Goal: Find contact information: Find contact information

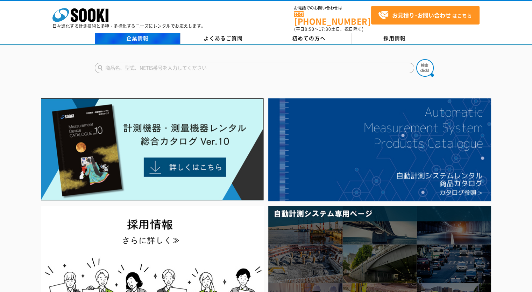
click at [168, 38] on link "企業情報" at bounding box center [138, 38] width 86 height 10
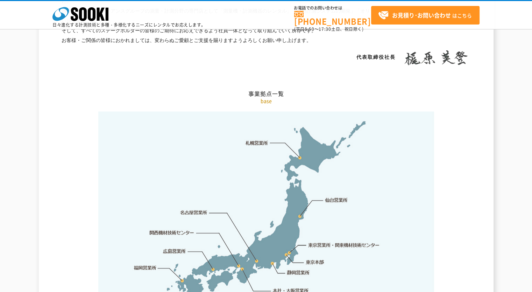
click at [281, 249] on img at bounding box center [266, 222] width 336 height 220
click at [276, 287] on link "本社・大阪営業所" at bounding box center [290, 290] width 37 height 7
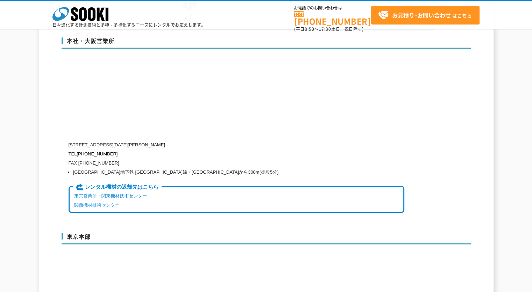
scroll to position [1689, 0]
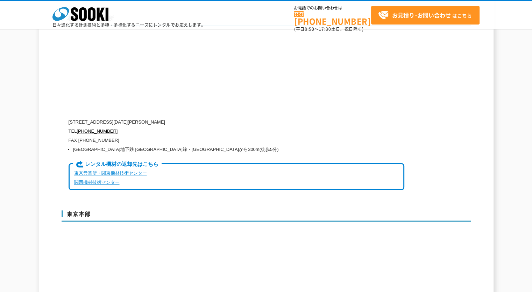
click at [105, 145] on li "[GEOGRAPHIC_DATA]地下鉄 [GEOGRAPHIC_DATA]線・[GEOGRAPHIC_DATA]から300m(徒歩5分)" at bounding box center [238, 149] width 331 height 9
drag, startPoint x: 106, startPoint y: 141, endPoint x: 157, endPoint y: 139, distance: 50.4
click at [157, 145] on li "[GEOGRAPHIC_DATA]地下鉄 [GEOGRAPHIC_DATA]線・[GEOGRAPHIC_DATA]から300m(徒歩5分)" at bounding box center [238, 149] width 331 height 9
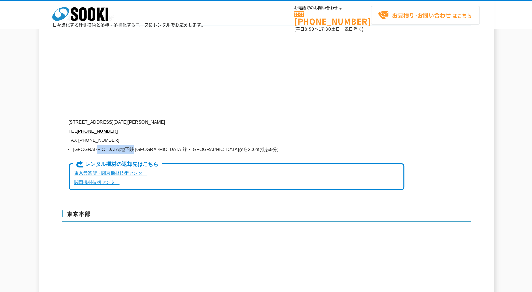
copy li "[GEOGRAPHIC_DATA]・[GEOGRAPHIC_DATA]"
